Goal: Check status: Check status

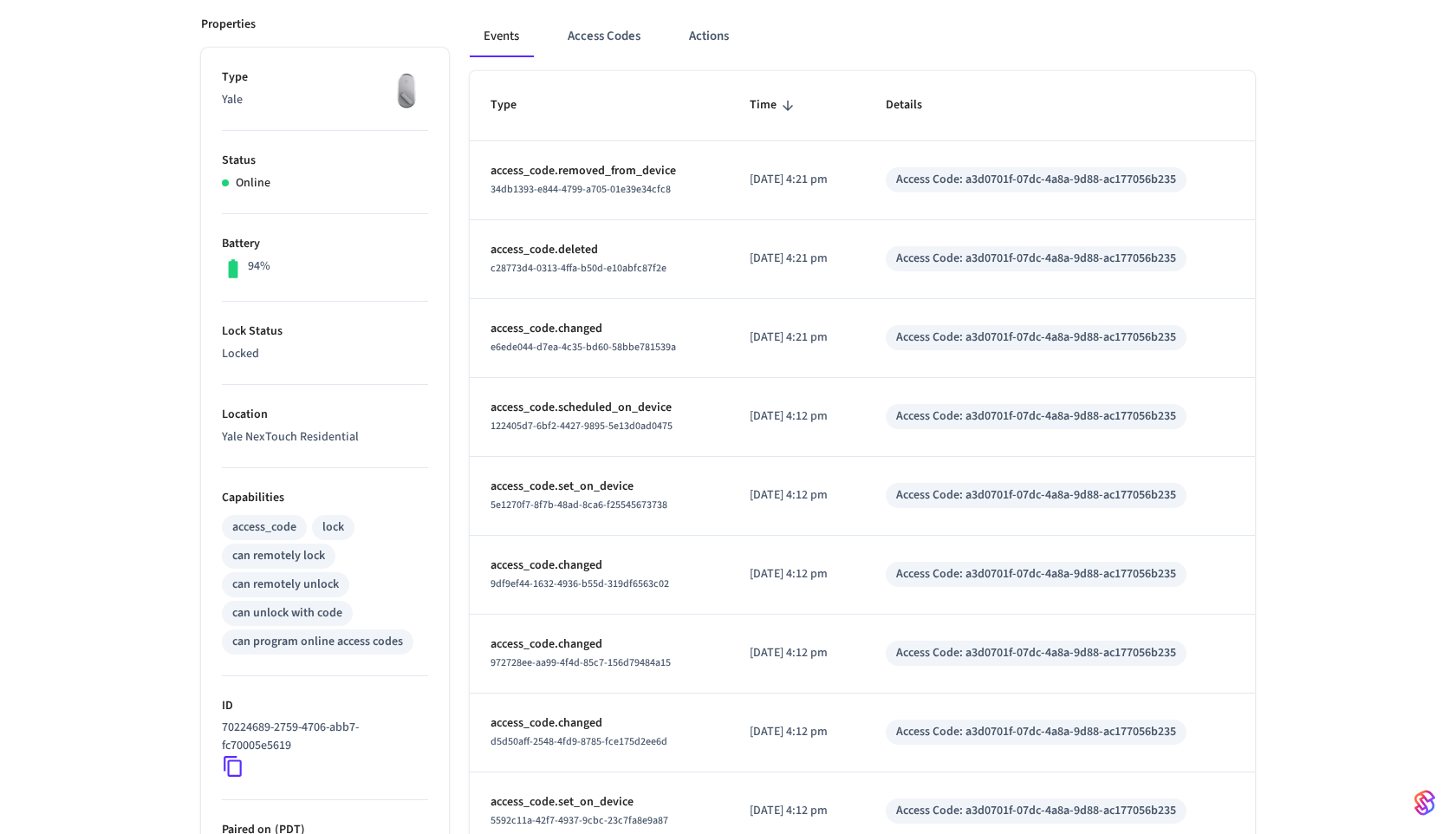
scroll to position [243, 0]
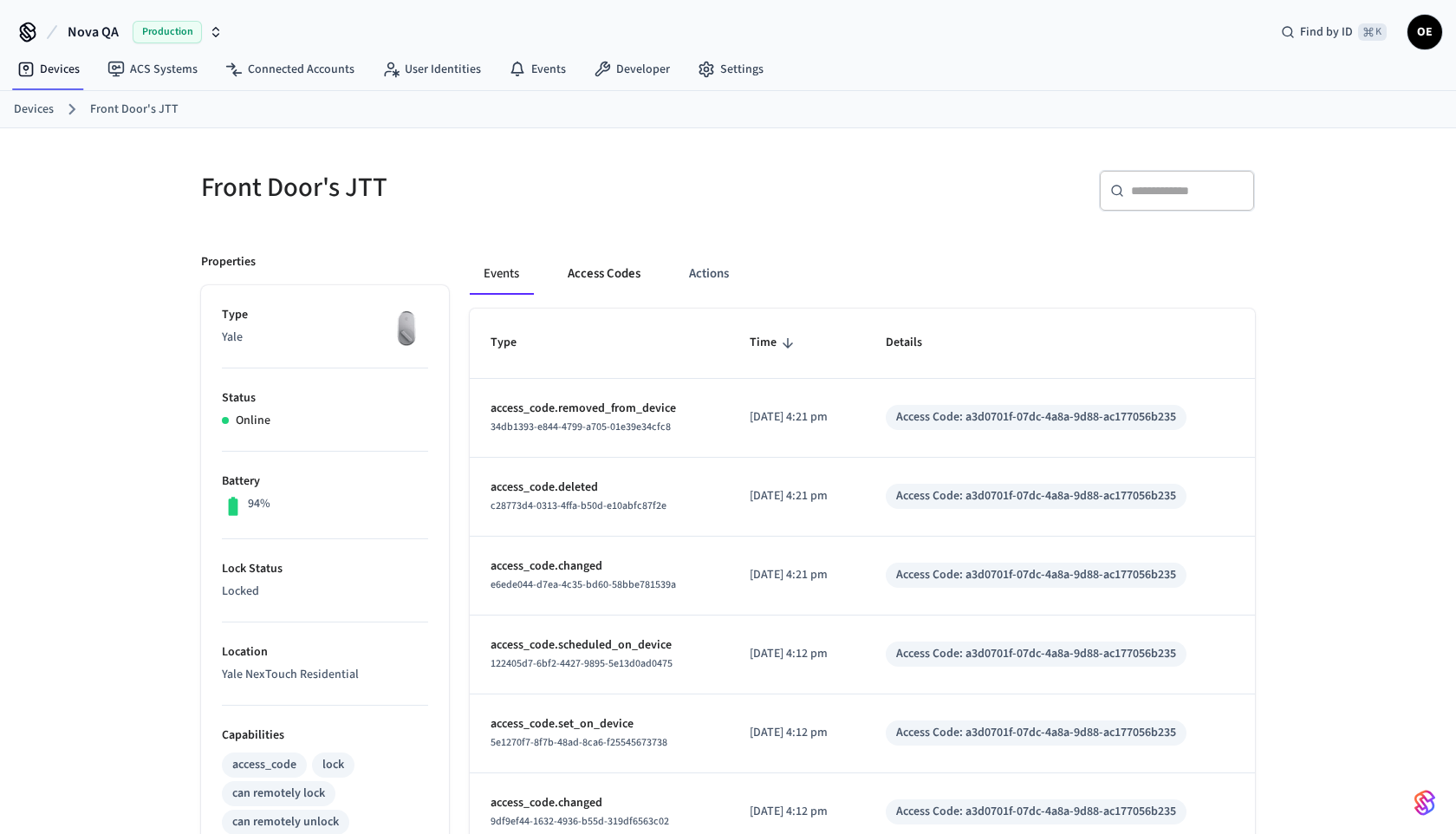
click at [624, 270] on button "Access Codes" at bounding box center [604, 274] width 101 height 41
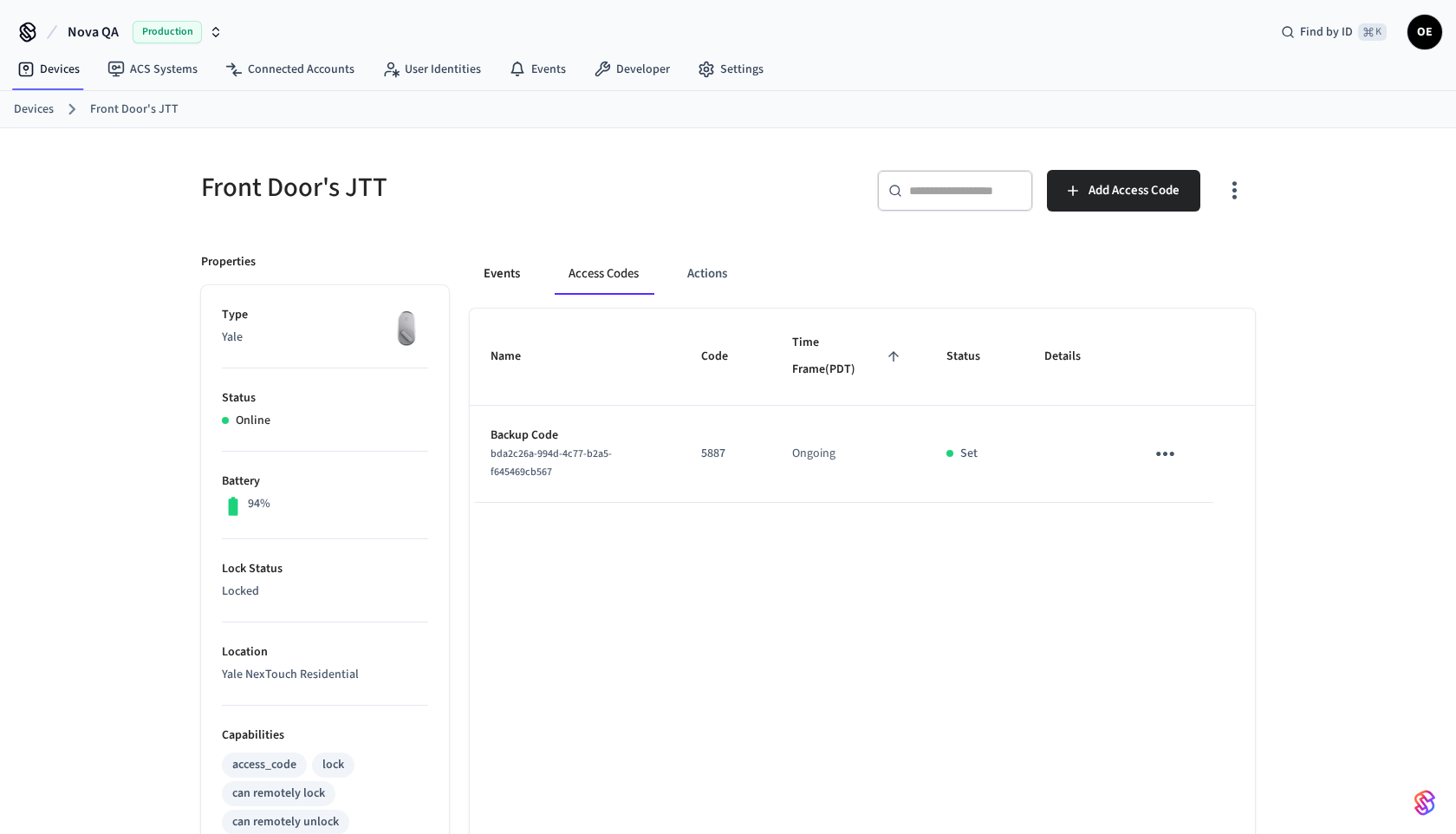
click at [511, 282] on button "Events" at bounding box center [502, 274] width 64 height 41
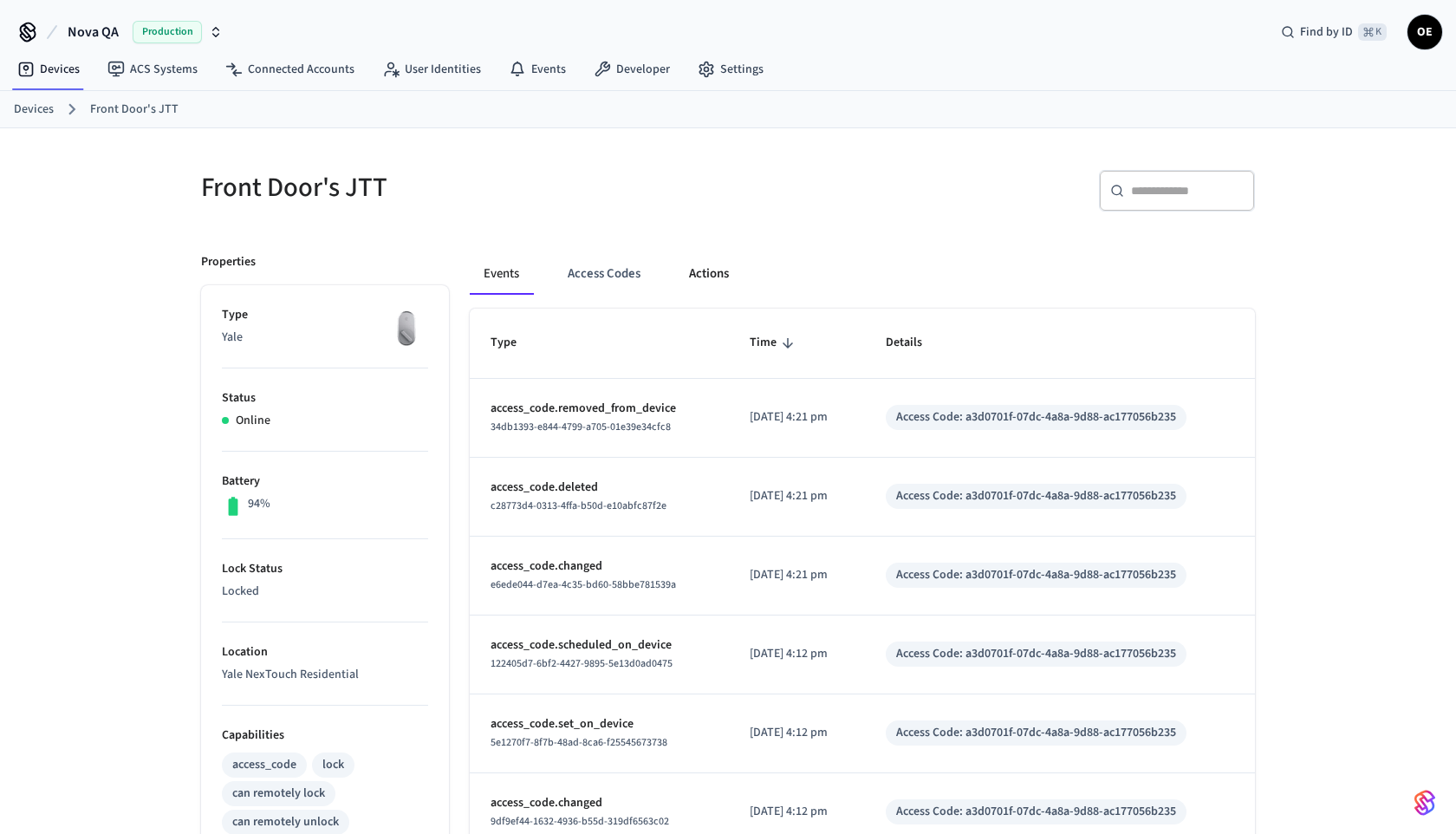
click at [702, 274] on button "Actions" at bounding box center [708, 274] width 67 height 41
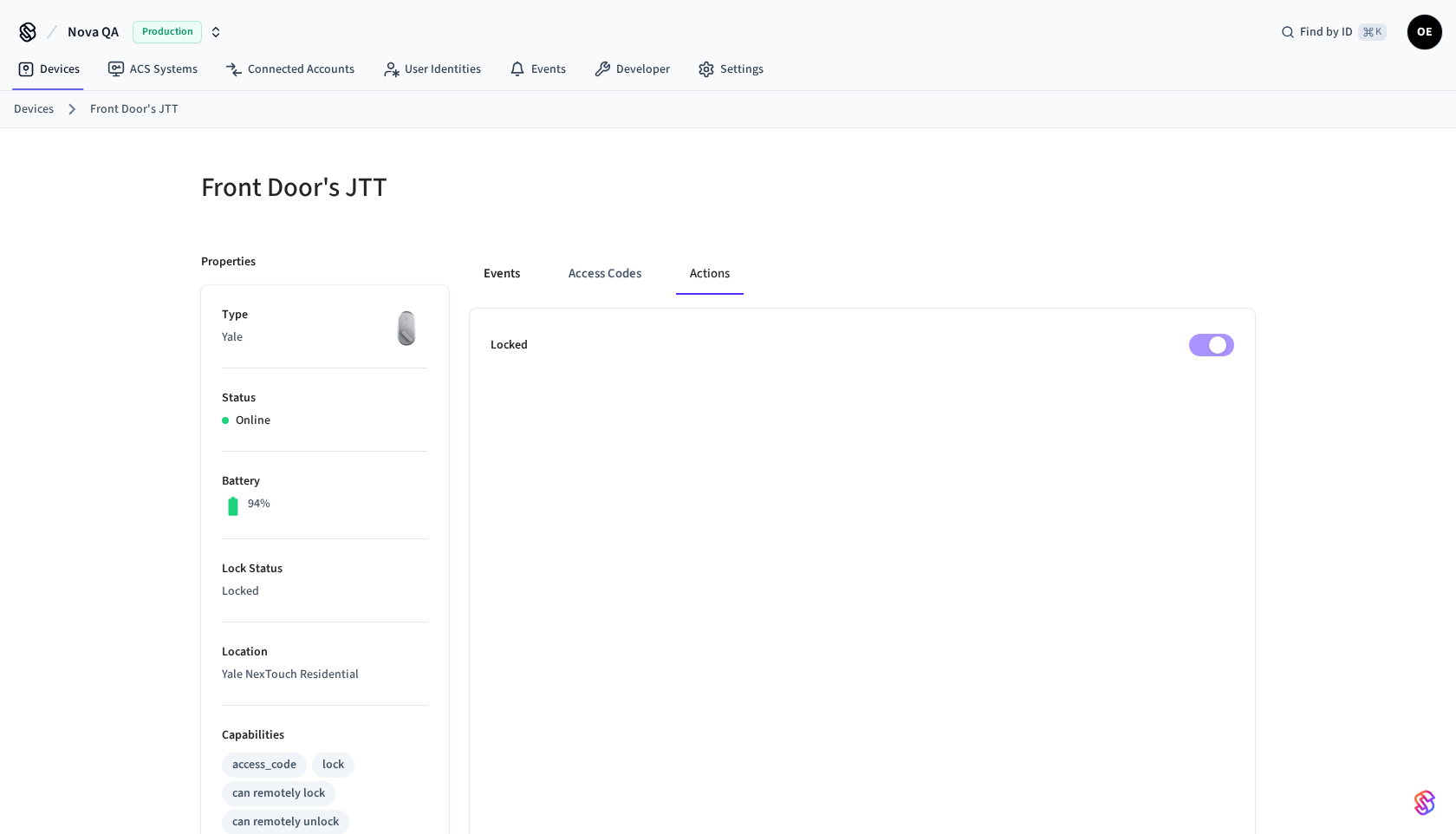
click at [507, 286] on button "Events" at bounding box center [502, 274] width 64 height 41
